Goal: Transaction & Acquisition: Download file/media

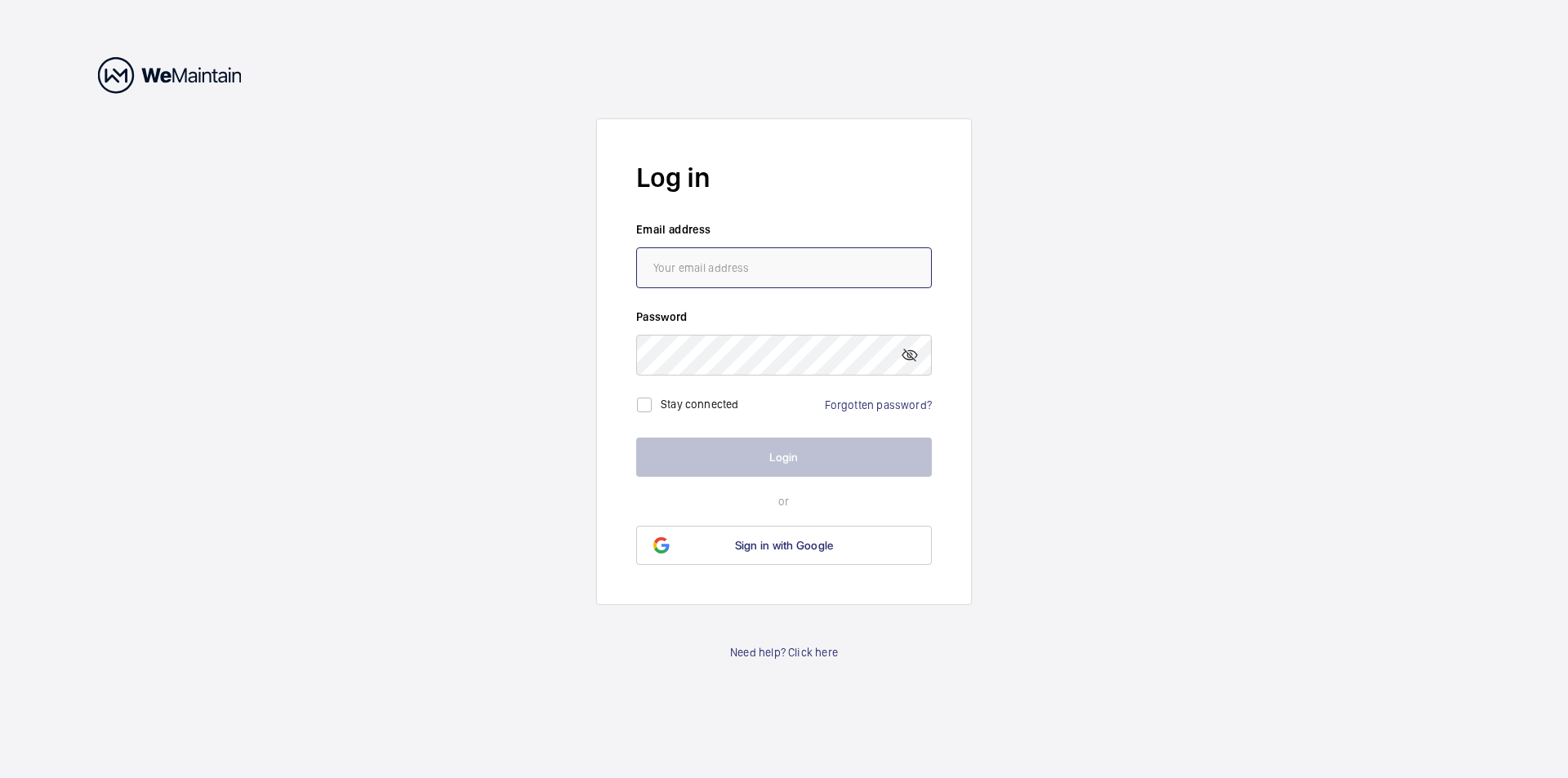
type input "[EMAIL_ADDRESS][DOMAIN_NAME]"
click at [788, 459] on button "Login" at bounding box center [784, 458] width 296 height 40
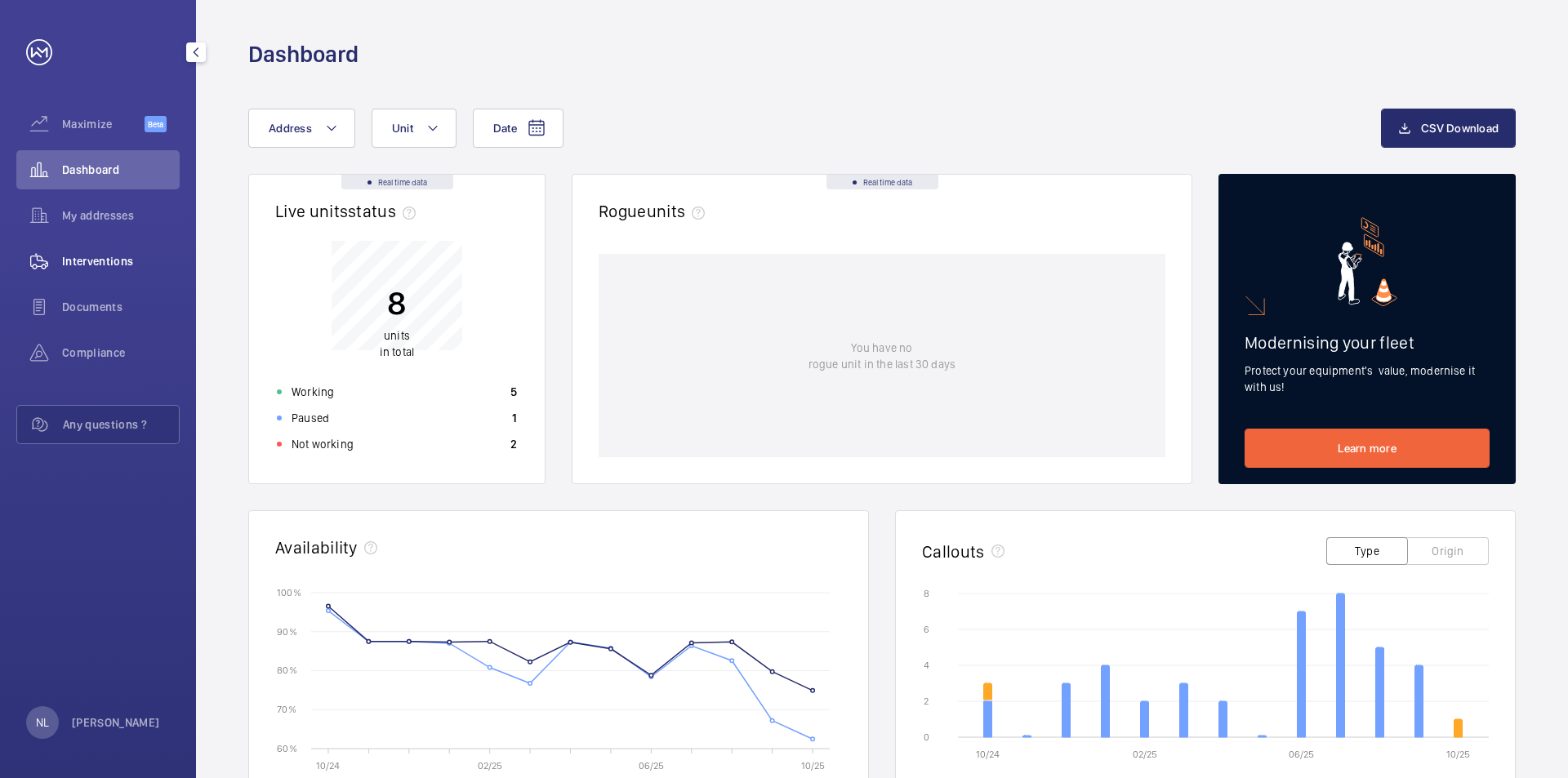
click at [74, 258] on span "Interventions" at bounding box center [121, 261] width 118 height 16
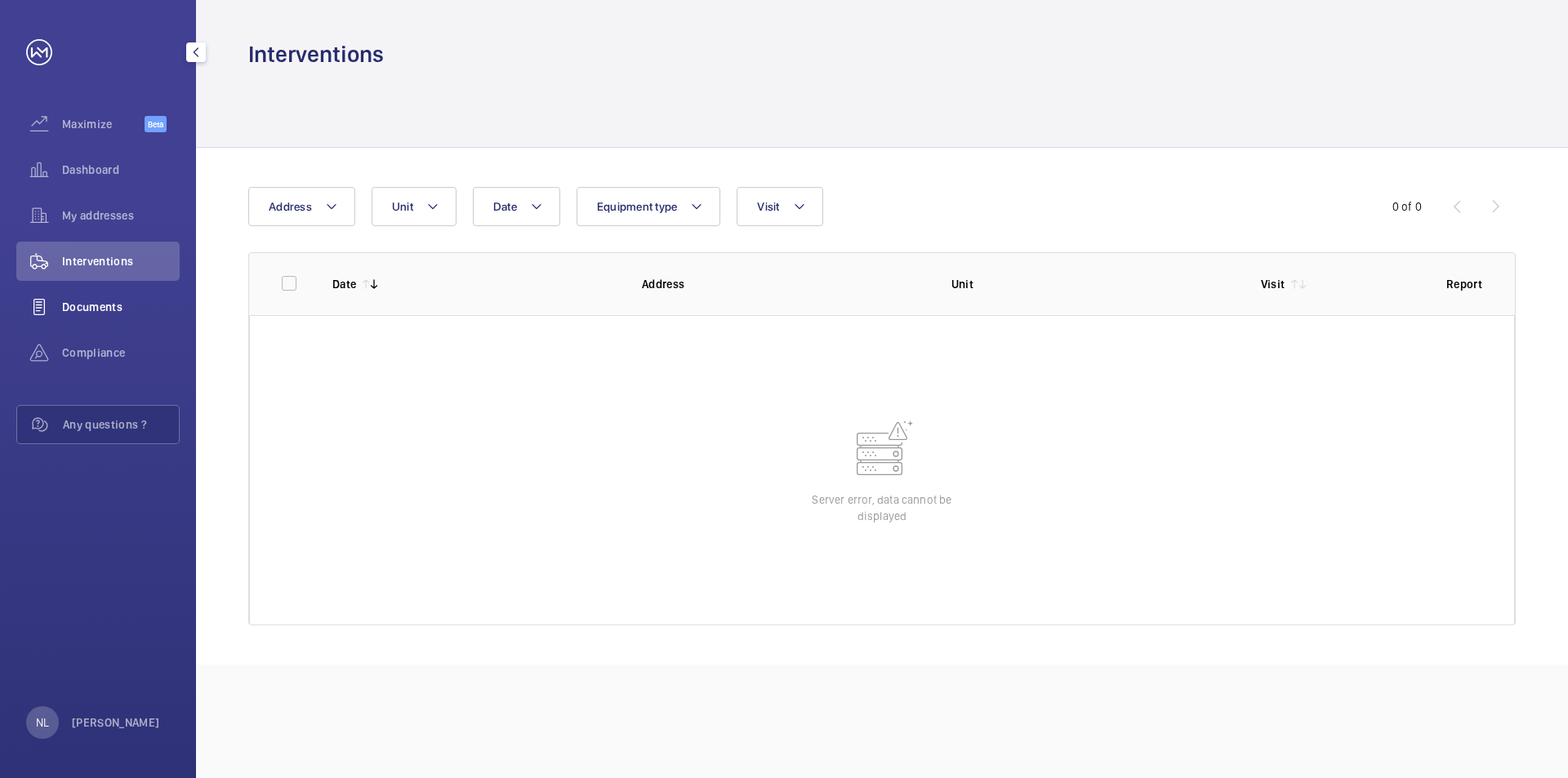
click at [78, 310] on span "Documents" at bounding box center [121, 306] width 118 height 16
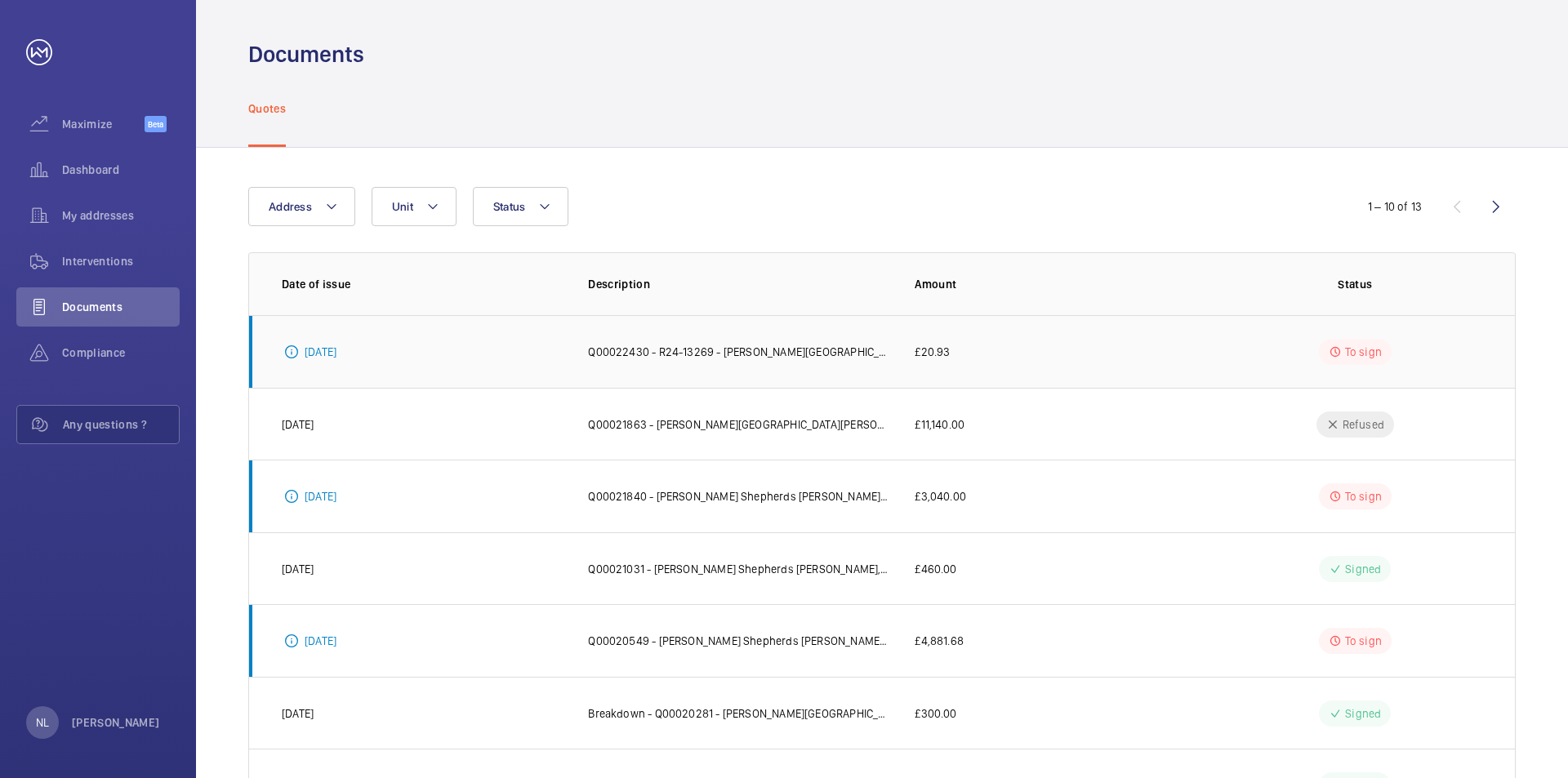
scroll to position [82, 0]
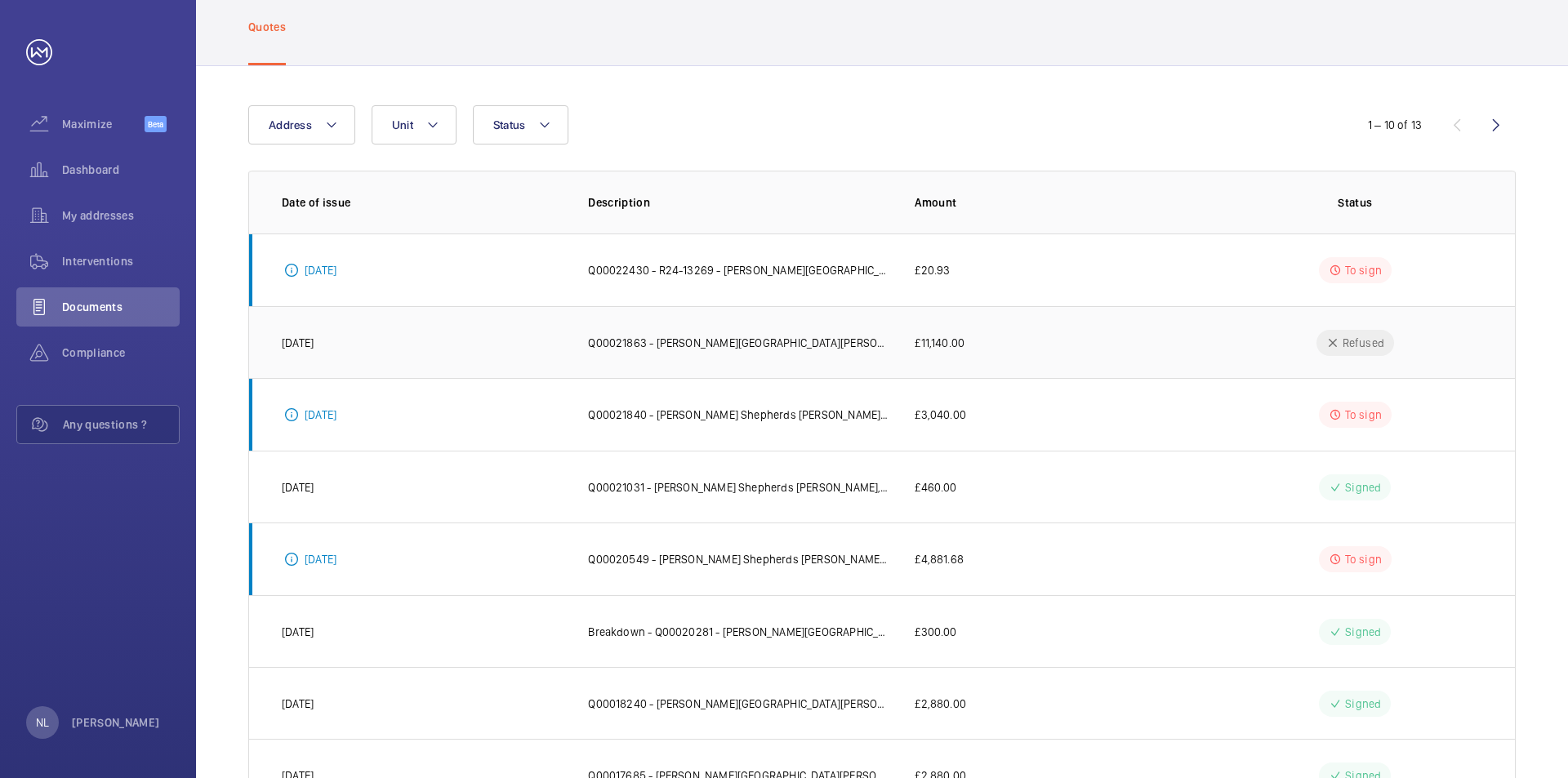
click at [796, 341] on p "Q00021863 - [PERSON_NAME][GEOGRAPHIC_DATA][PERSON_NAME], - [PERSON_NAME] Hospit…" at bounding box center [738, 342] width 301 height 16
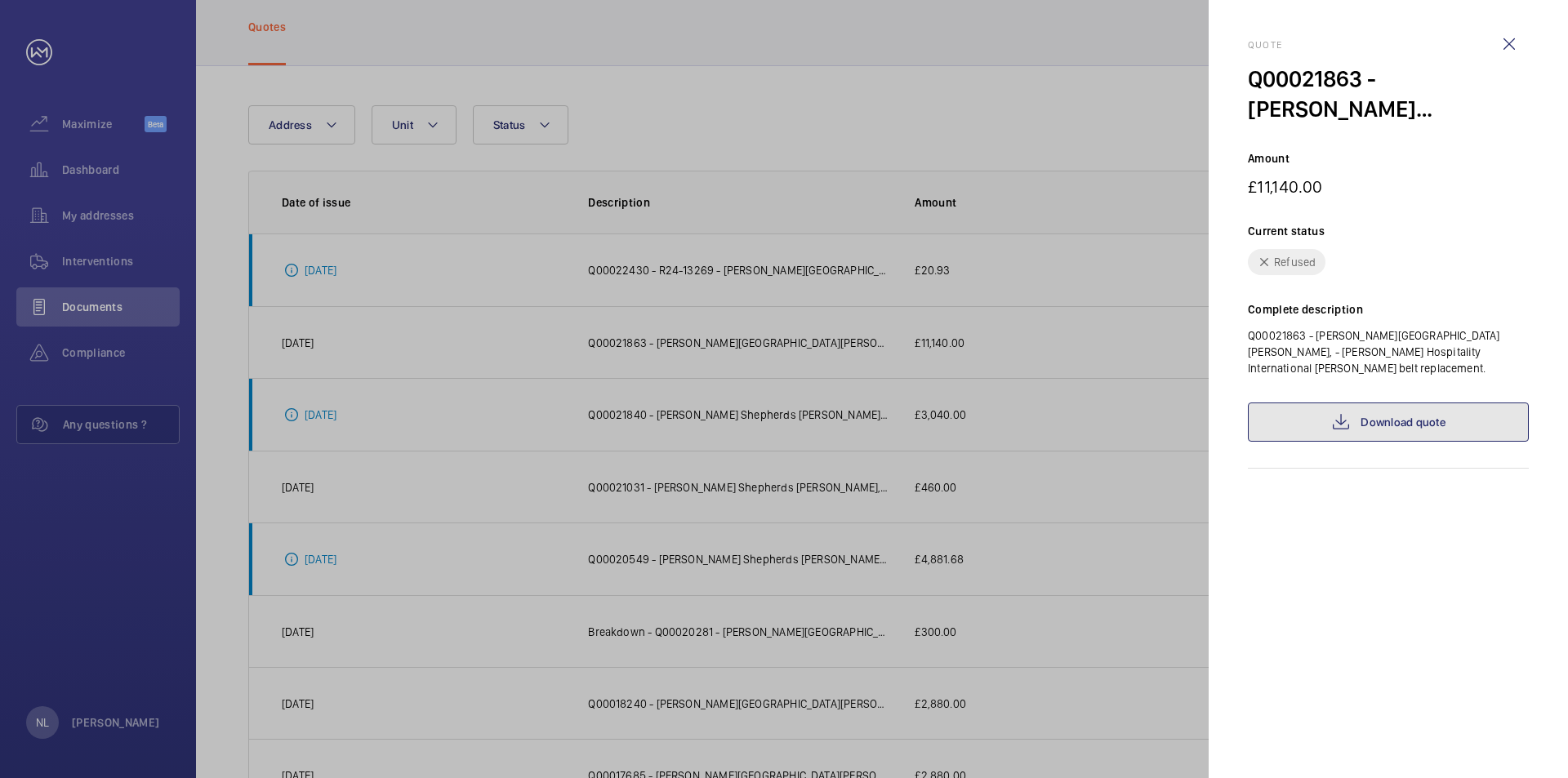
click at [1397, 405] on link "Download quote" at bounding box center [1389, 422] width 281 height 40
click at [1066, 221] on div at bounding box center [784, 389] width 1568 height 778
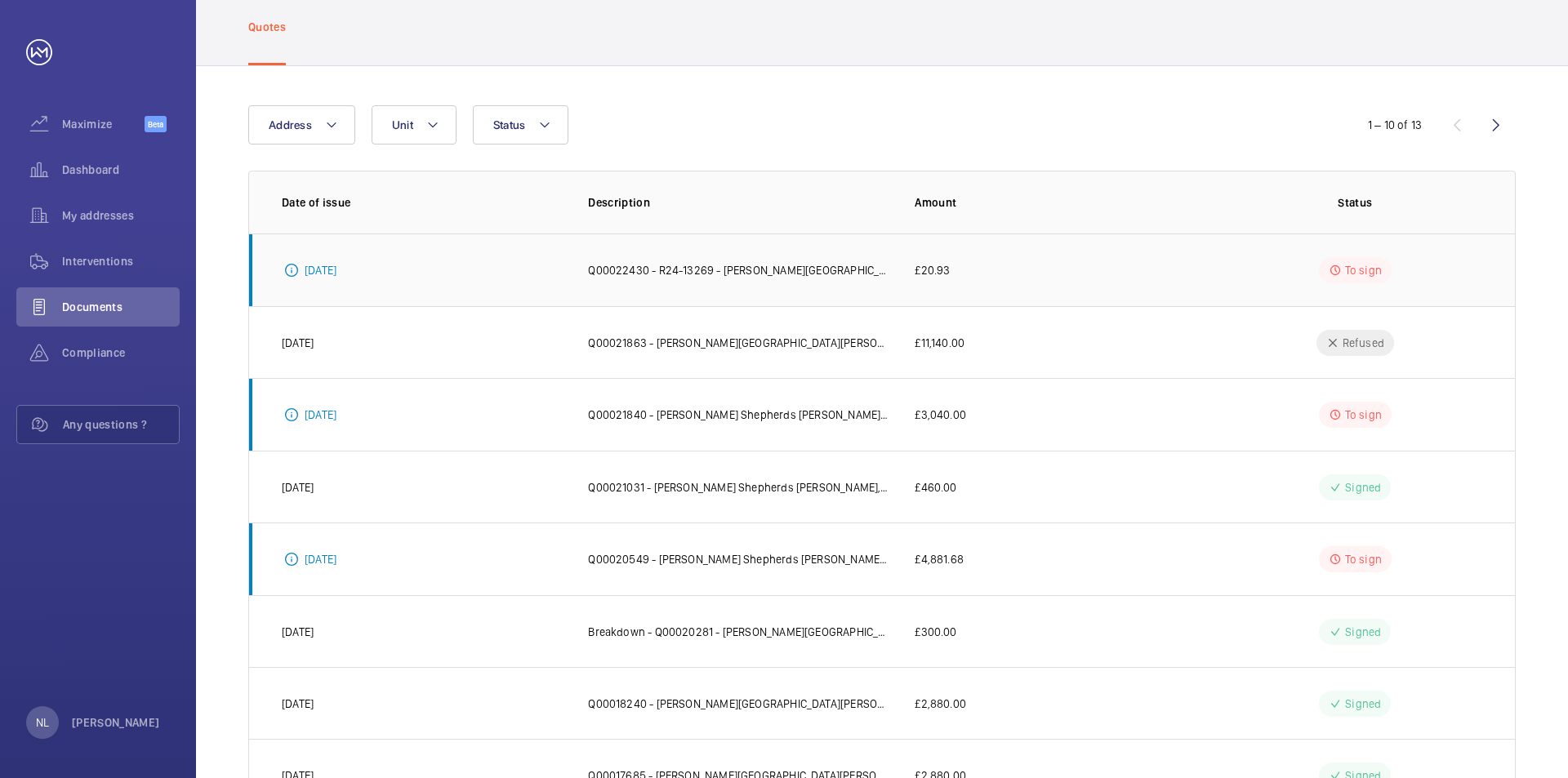
click at [737, 264] on p "Q00022430 - R24-13269 - [PERSON_NAME][GEOGRAPHIC_DATA][PERSON_NAME], - [PERSON_…" at bounding box center [738, 269] width 301 height 16
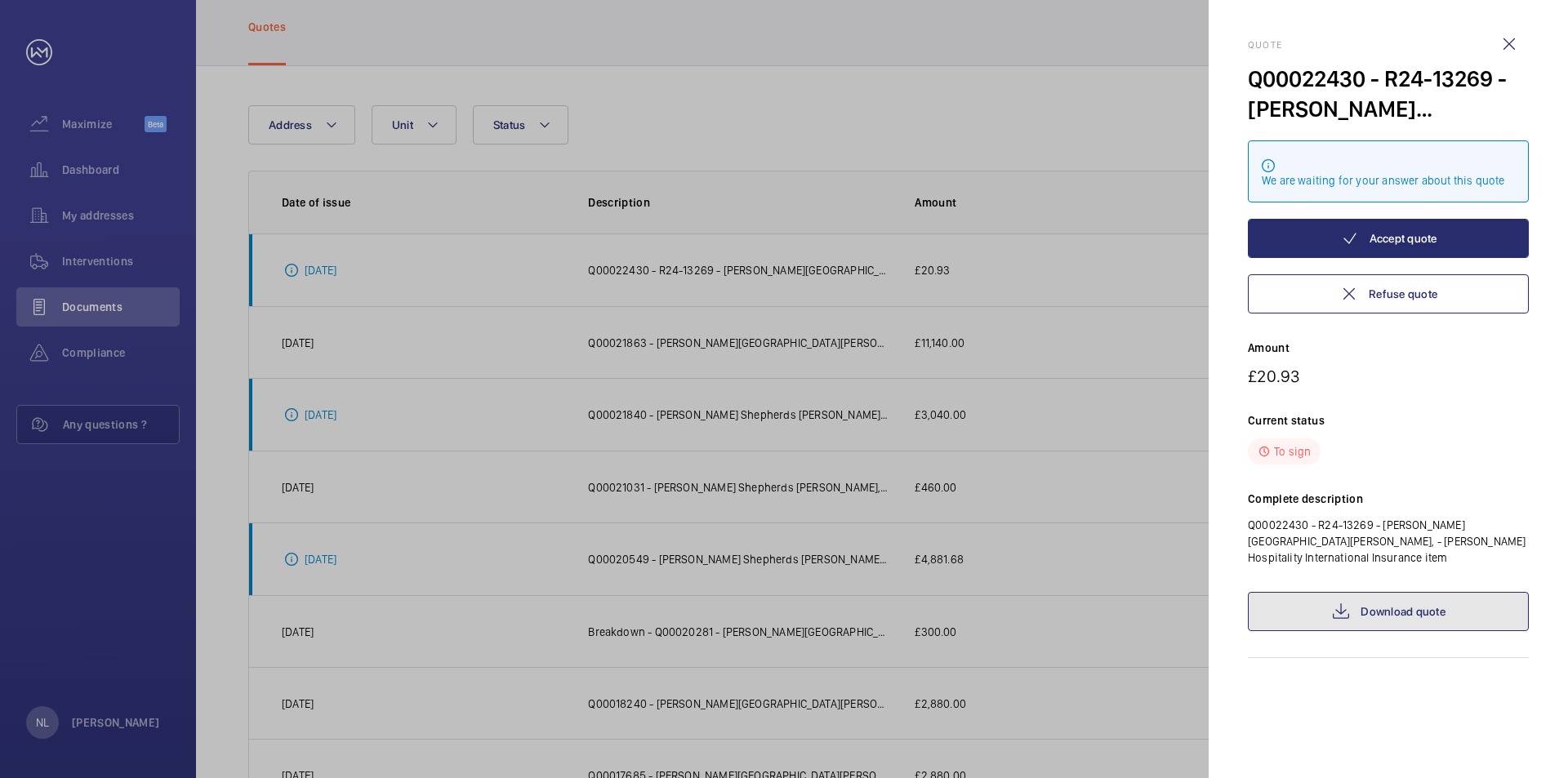
click at [1380, 597] on link "Download quote" at bounding box center [1389, 612] width 281 height 40
click at [986, 148] on div at bounding box center [784, 389] width 1568 height 778
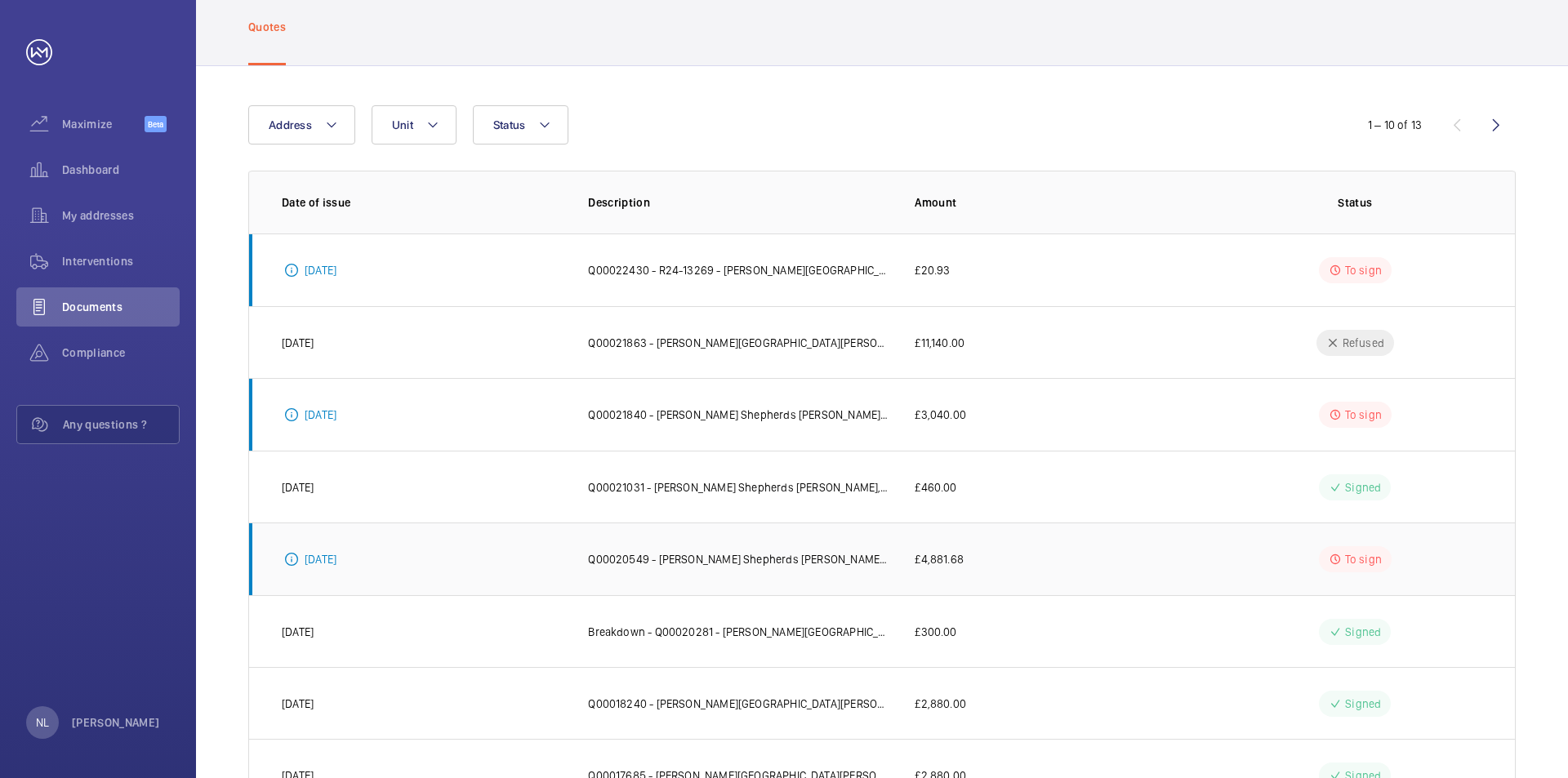
click at [784, 563] on p "Q00020549 - [PERSON_NAME] Shepherds [PERSON_NAME], - [PERSON_NAME] Hospitality …" at bounding box center [738, 559] width 301 height 16
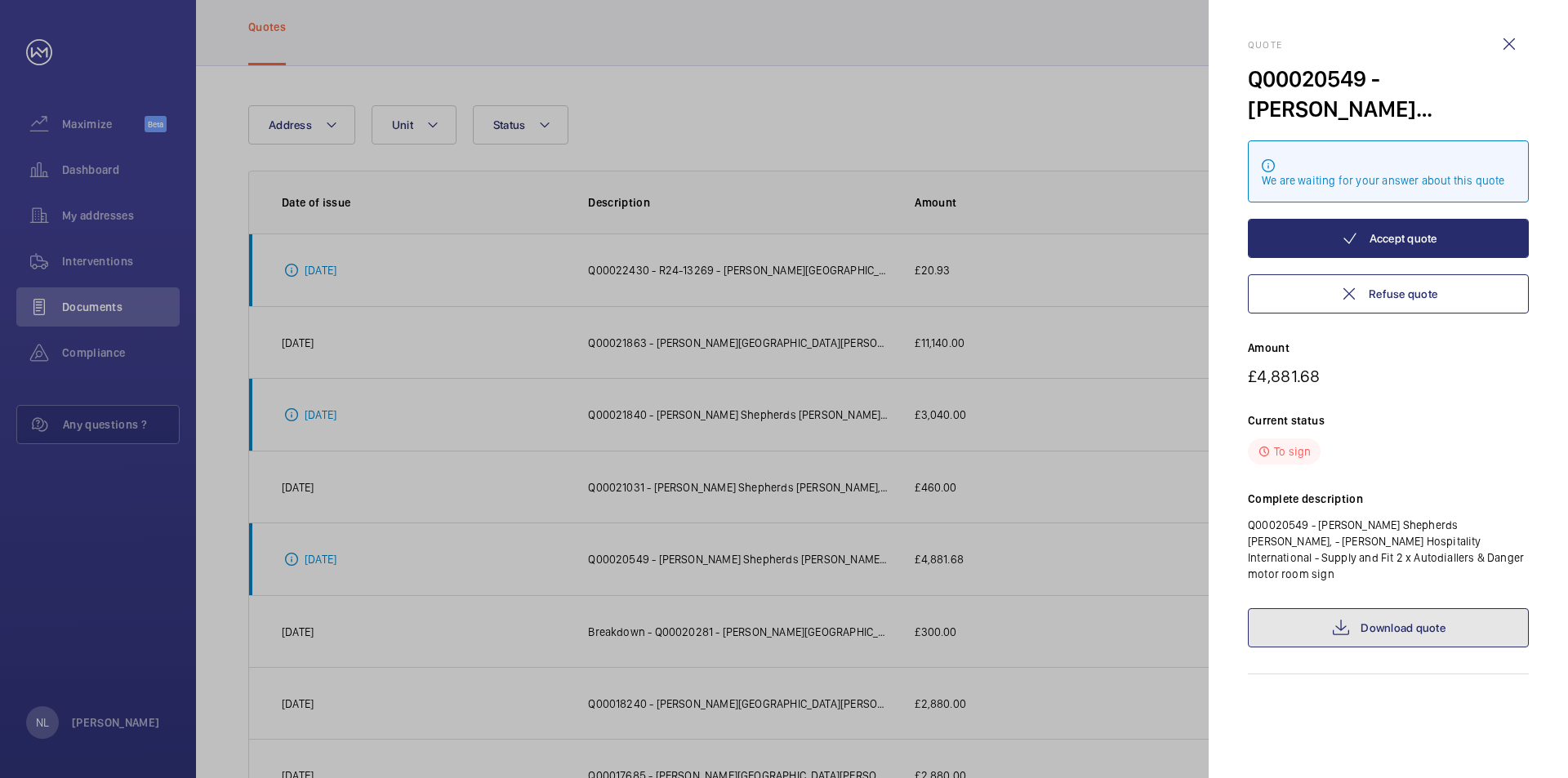
click at [1377, 610] on link "Download quote" at bounding box center [1389, 628] width 281 height 40
click at [1100, 194] on div at bounding box center [784, 389] width 1568 height 778
